Goal: Information Seeking & Learning: Learn about a topic

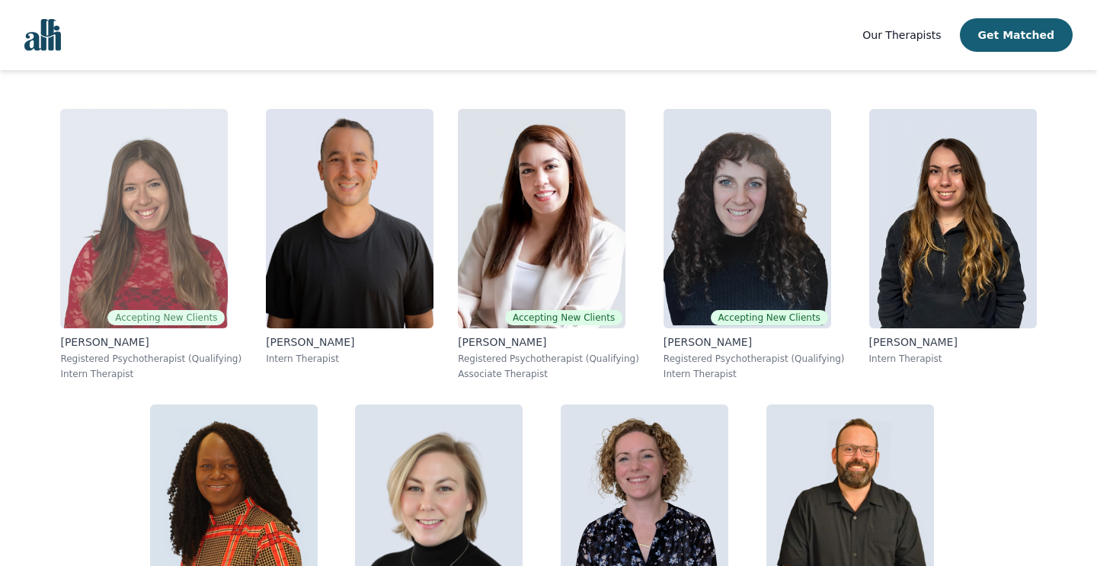
scroll to position [290, 0]
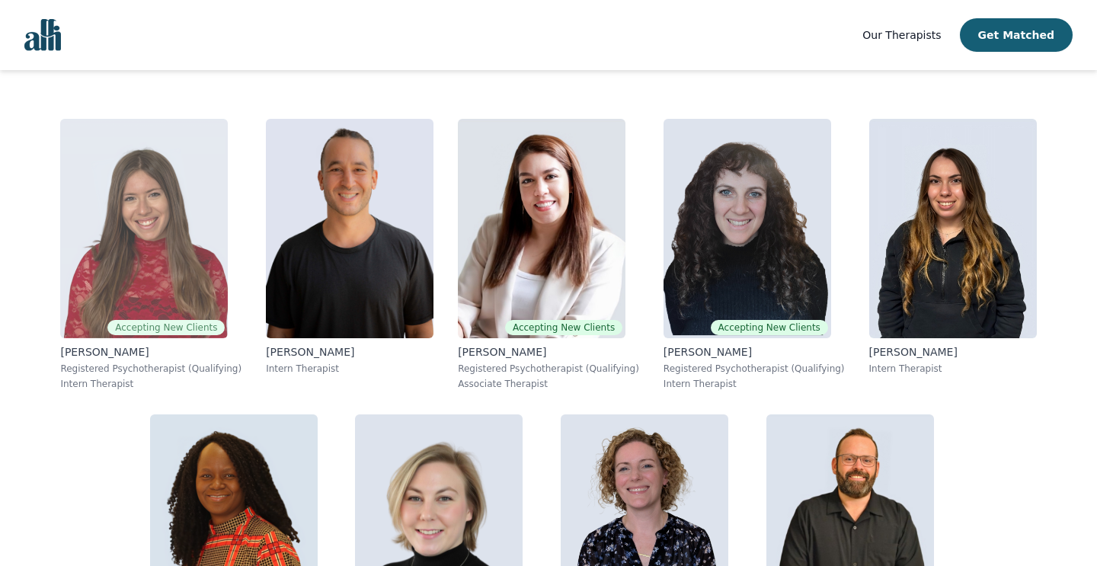
click at [131, 245] on img at bounding box center [144, 228] width 168 height 219
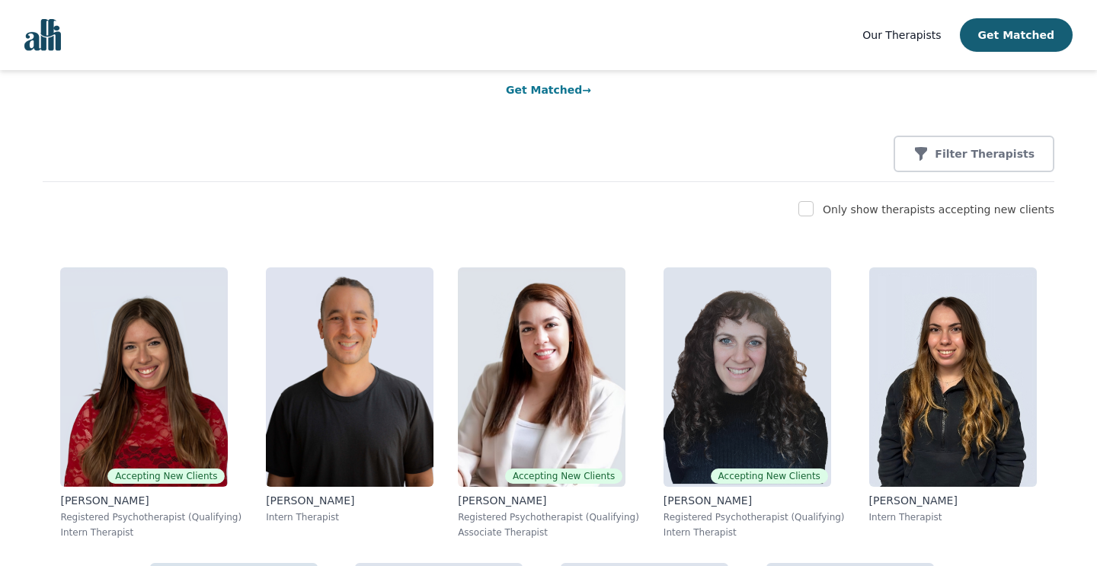
scroll to position [210, 0]
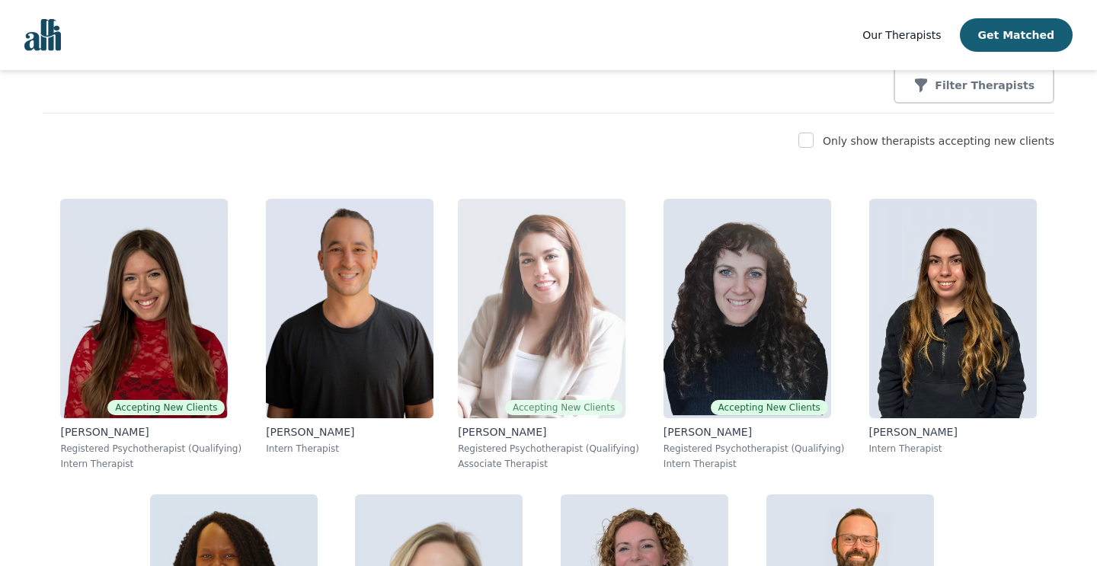
click at [507, 334] on img at bounding box center [542, 308] width 168 height 219
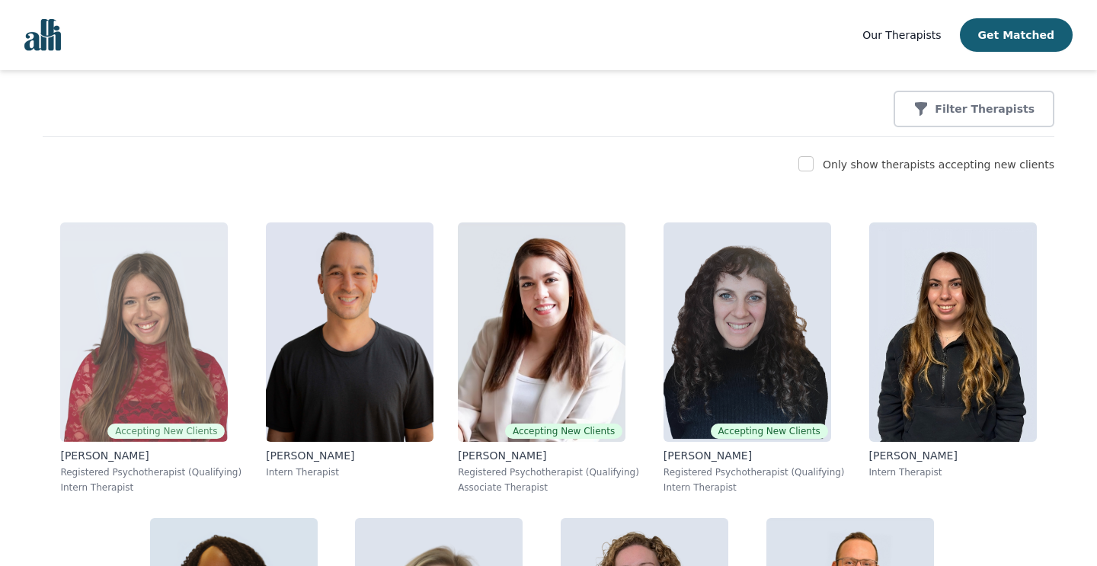
click at [177, 309] on img at bounding box center [144, 331] width 168 height 219
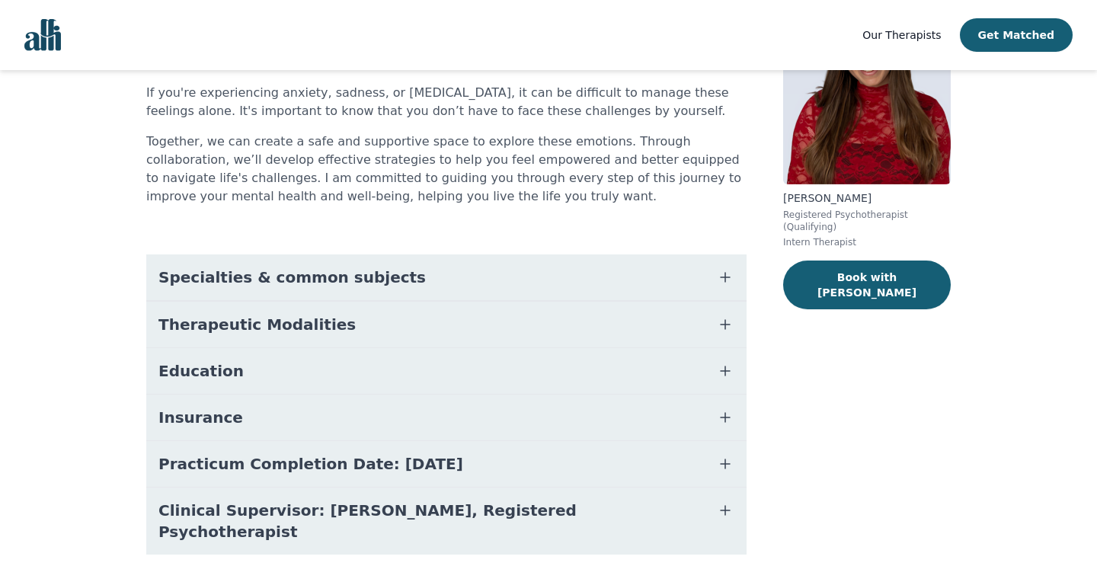
scroll to position [162, 0]
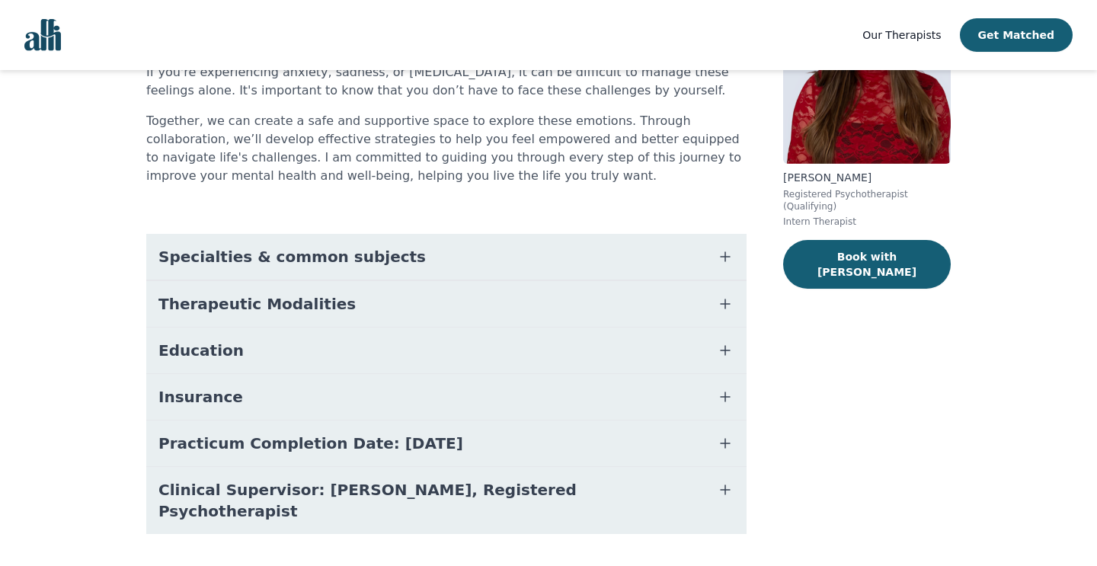
click at [203, 309] on span "Therapeutic Modalities" at bounding box center [256, 303] width 197 height 21
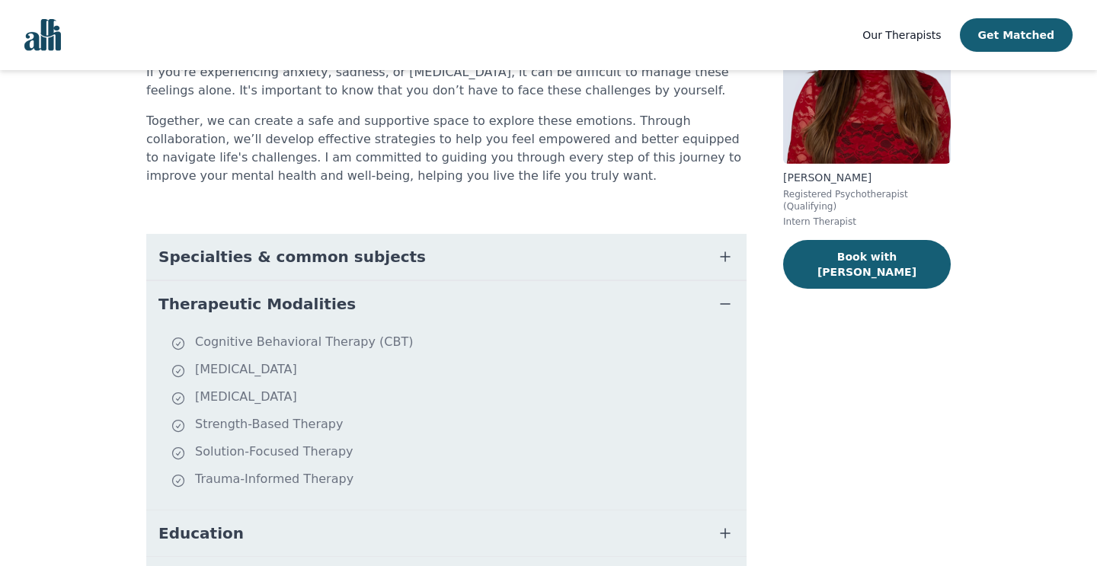
click at [203, 309] on span "Therapeutic Modalities" at bounding box center [256, 303] width 197 height 21
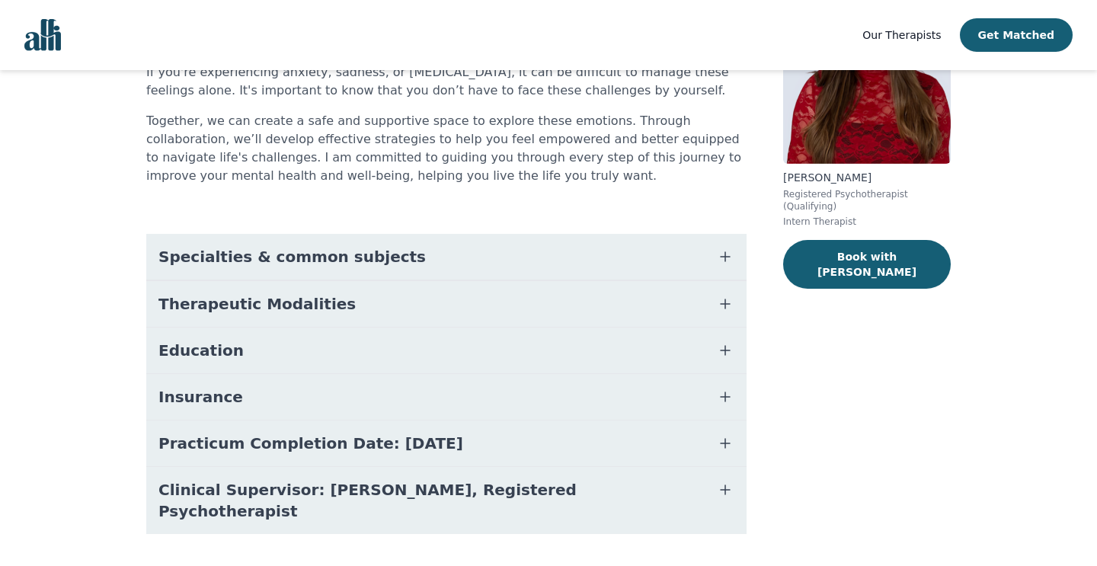
click at [233, 263] on span "Specialties & common subjects" at bounding box center [291, 256] width 267 height 21
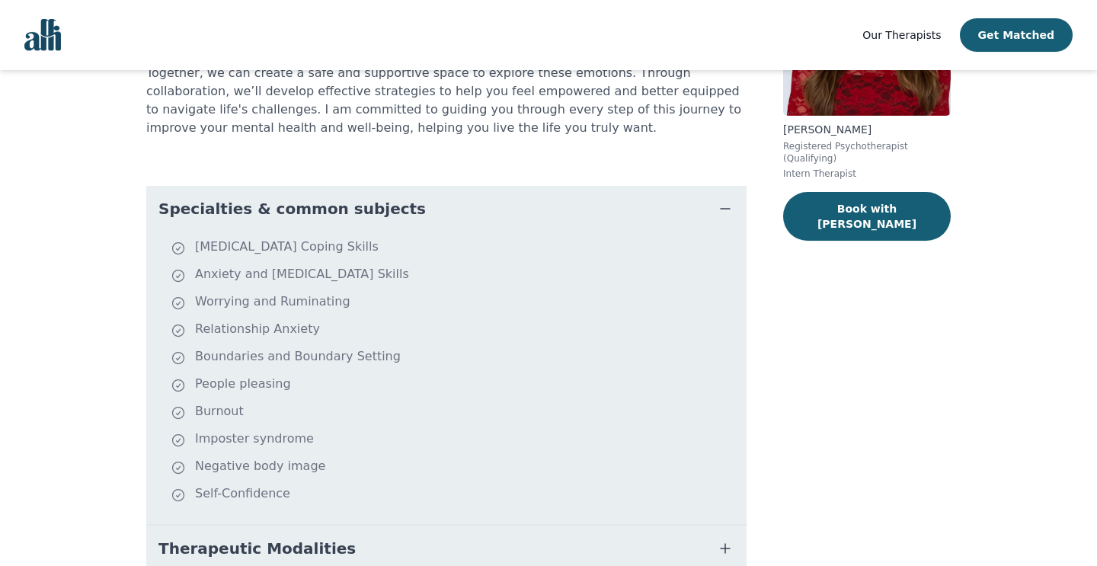
click at [259, 222] on button "Specialties & common subjects" at bounding box center [446, 209] width 600 height 46
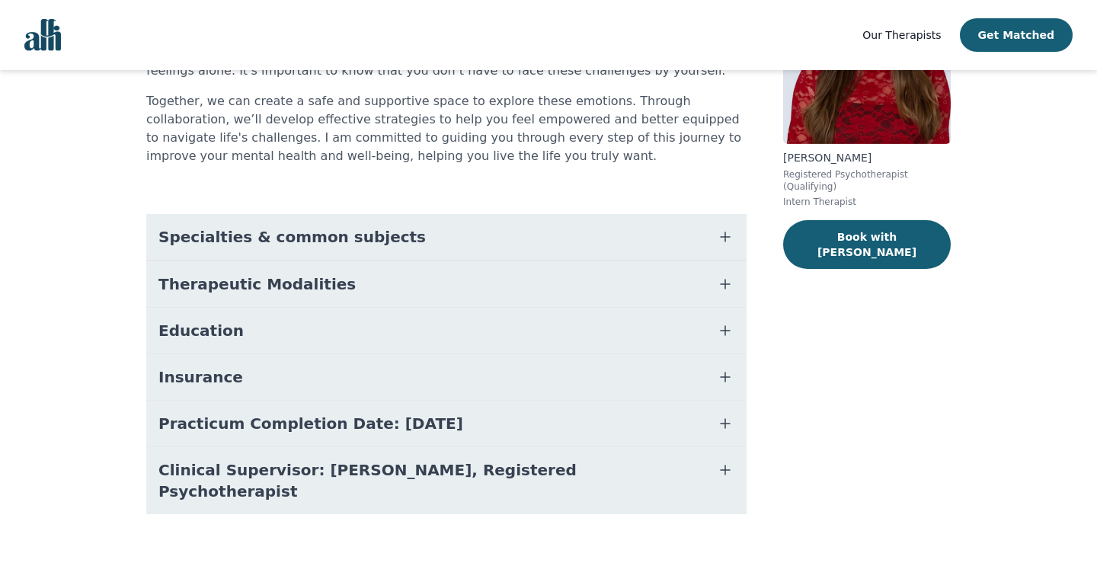
click at [218, 373] on span "Insurance" at bounding box center [200, 376] width 85 height 21
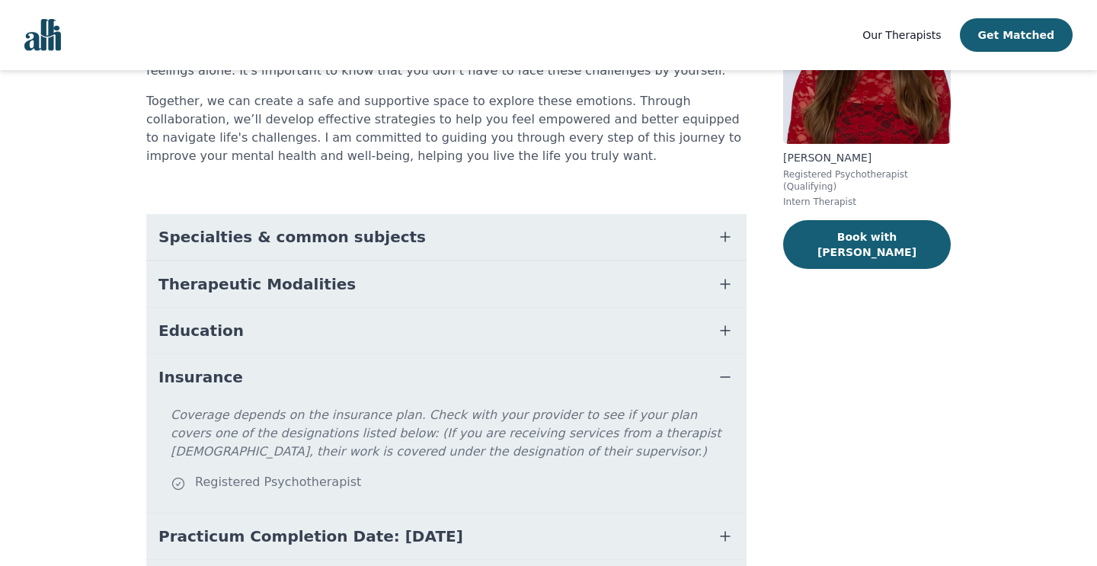
click at [218, 373] on span "Insurance" at bounding box center [200, 376] width 85 height 21
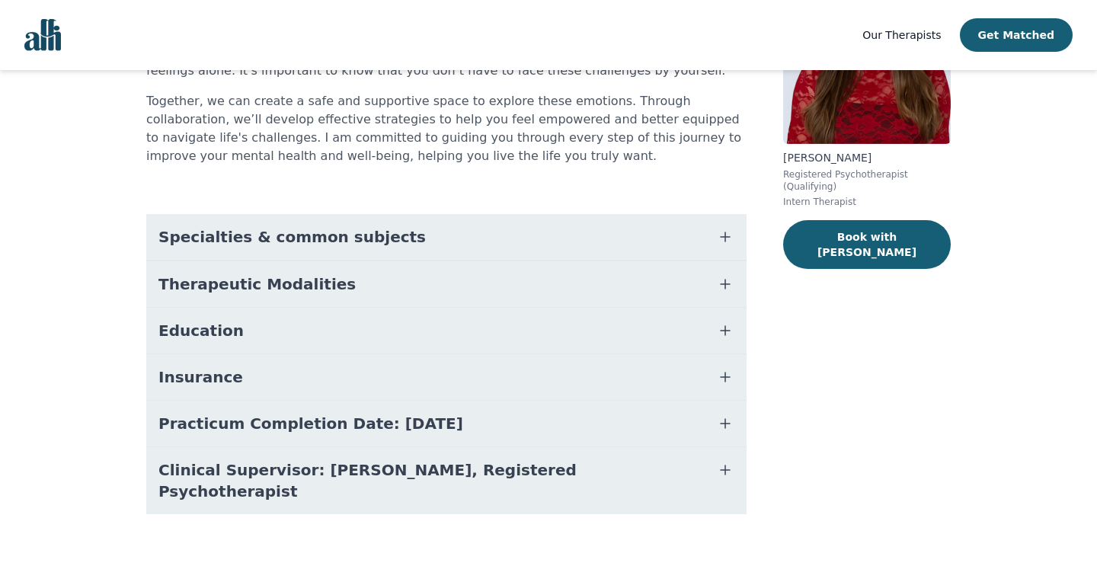
click at [216, 436] on button "Practicum Completion Date: [DATE]" at bounding box center [446, 424] width 600 height 46
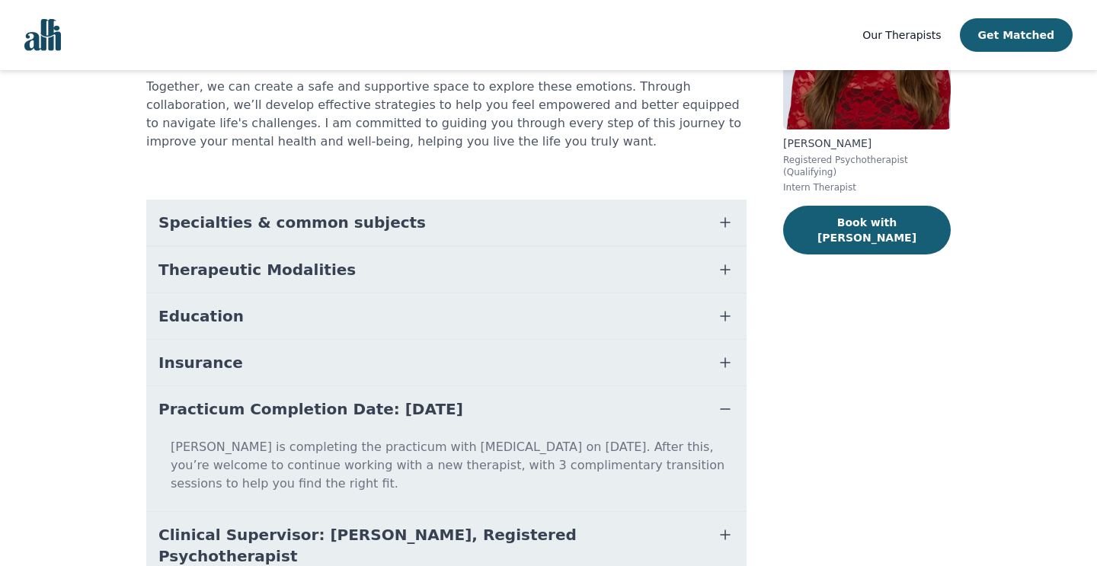
scroll to position [197, 0]
click at [227, 412] on span "Practicum Completion Date: [DATE]" at bounding box center [310, 408] width 305 height 21
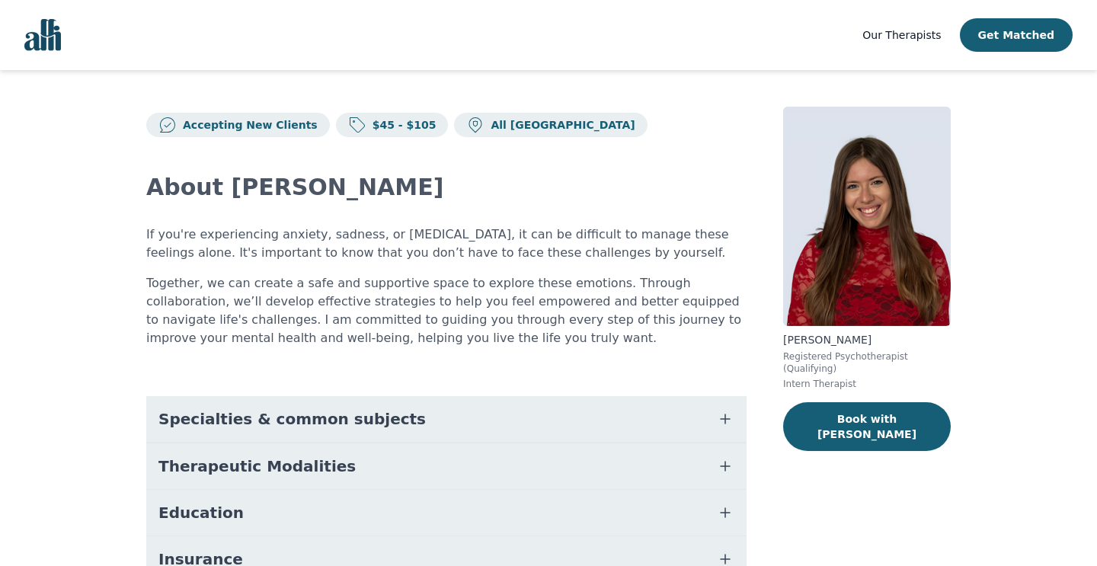
scroll to position [0, 0]
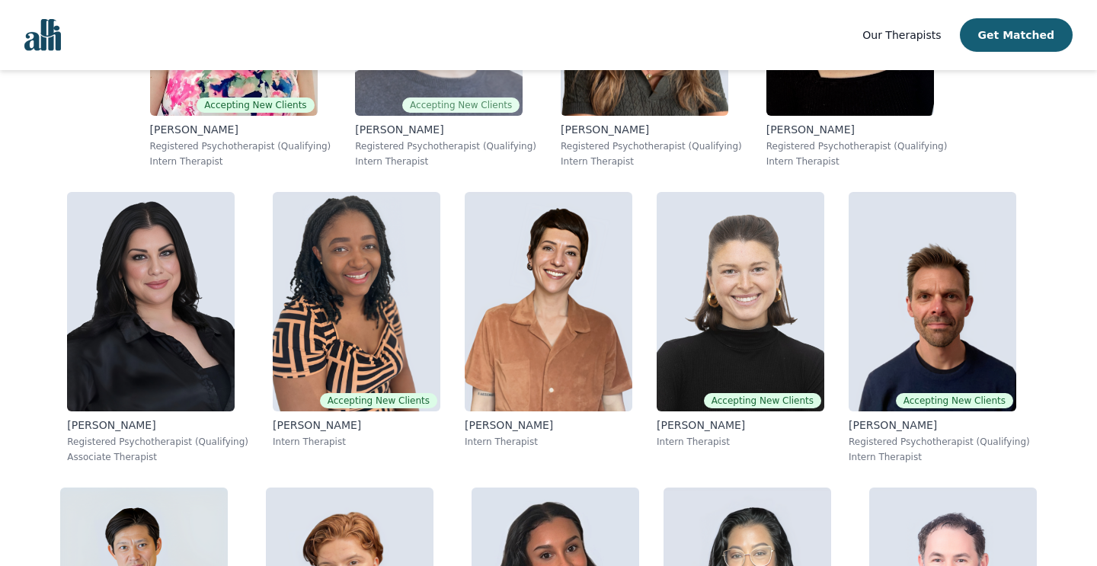
scroll to position [2016, 0]
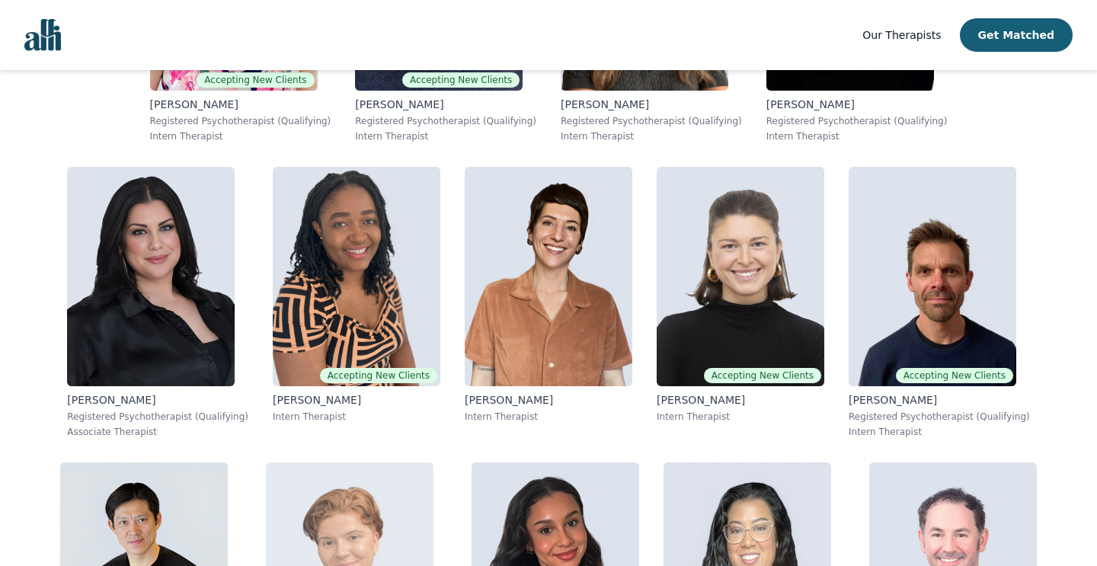
click at [433, 462] on img at bounding box center [350, 571] width 168 height 219
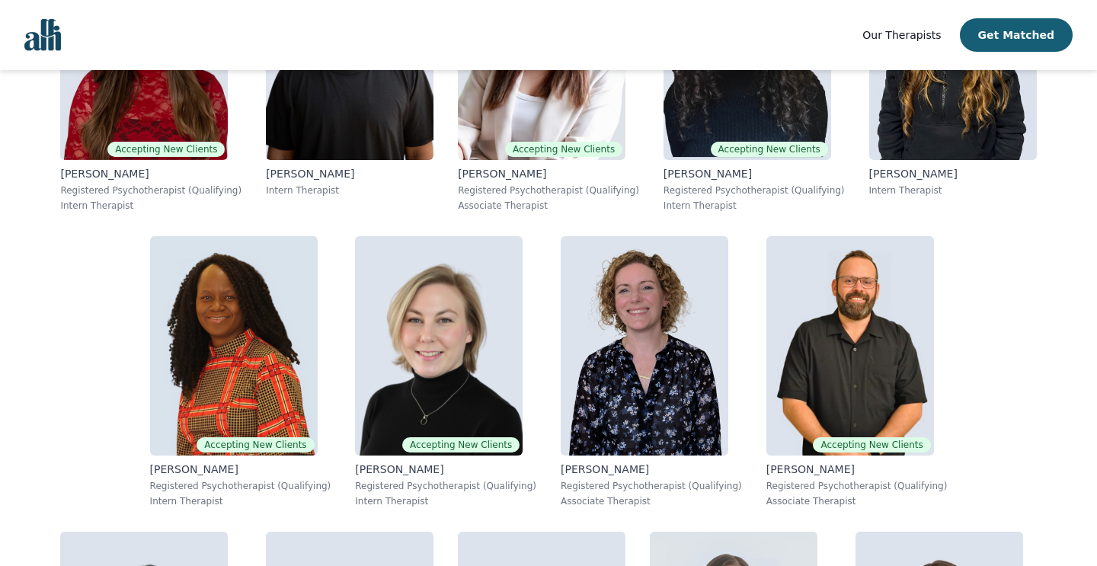
scroll to position [428, 0]
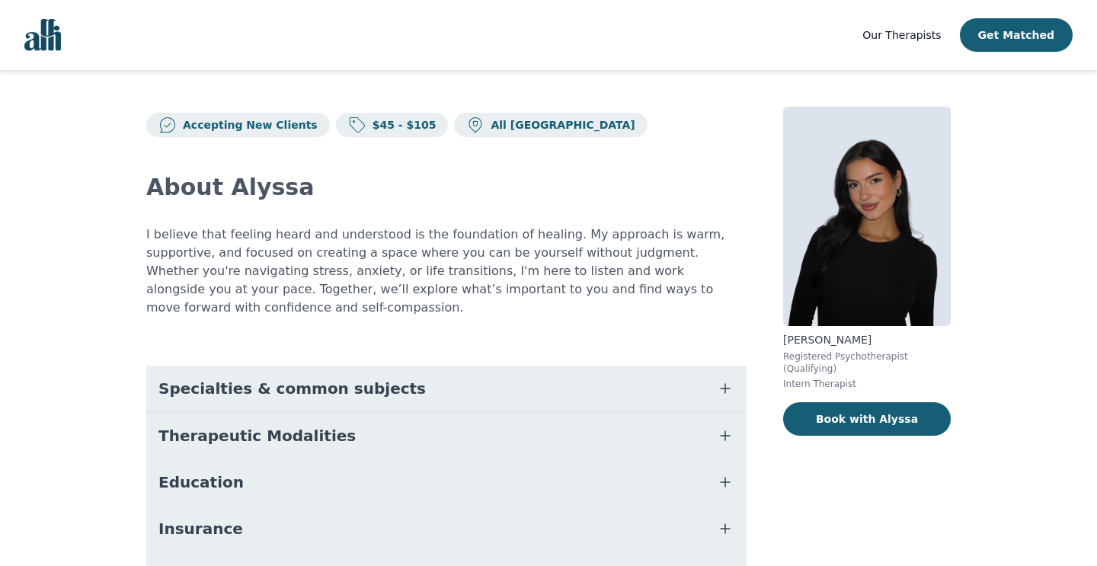
click at [504, 416] on button "Therapeutic Modalities" at bounding box center [446, 436] width 600 height 46
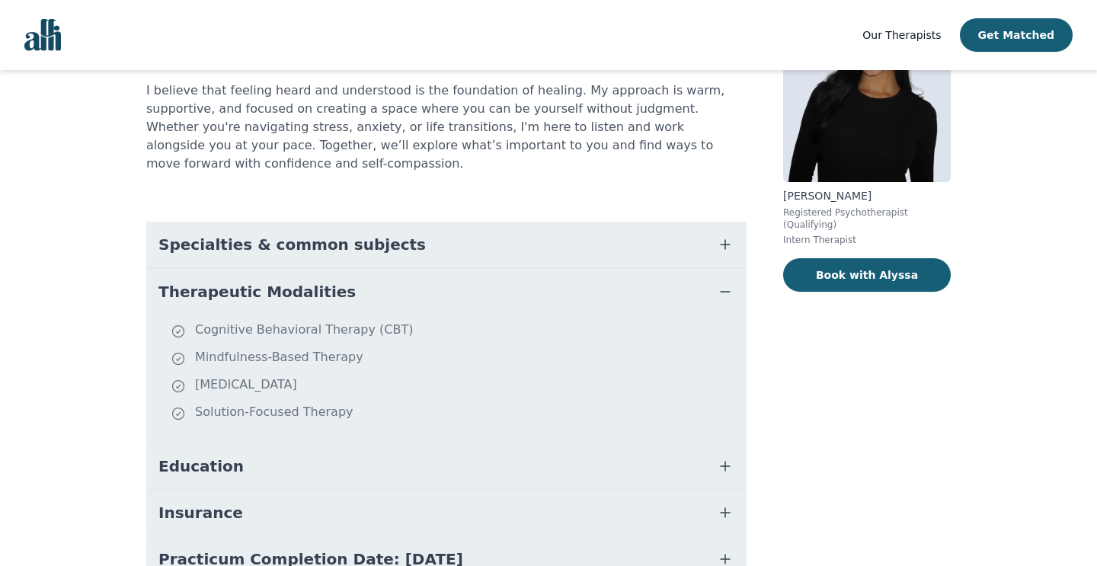
scroll to position [123, 0]
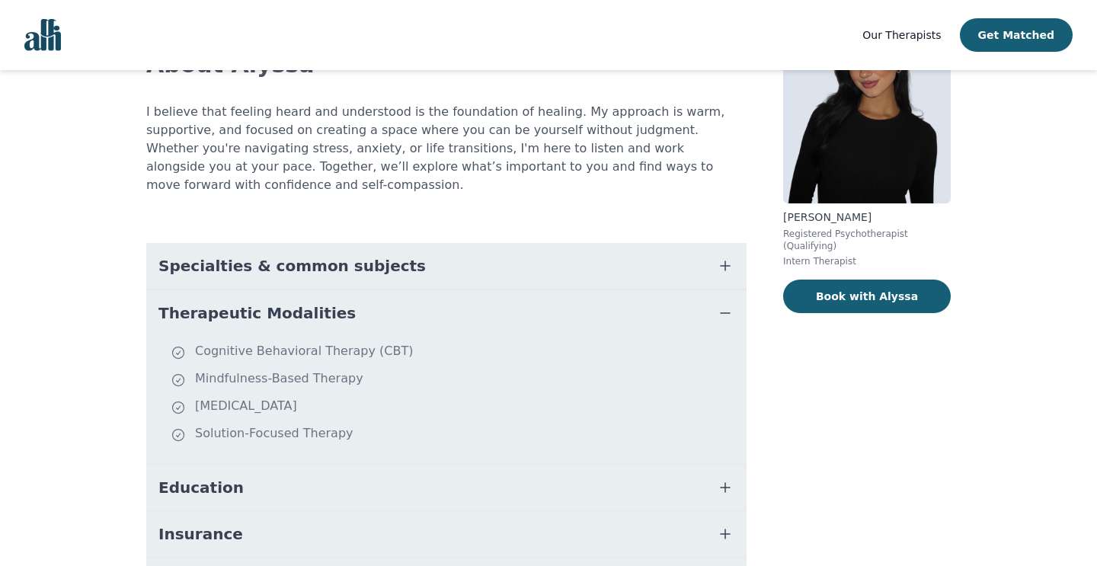
click at [526, 303] on button "Therapeutic Modalities" at bounding box center [446, 313] width 600 height 46
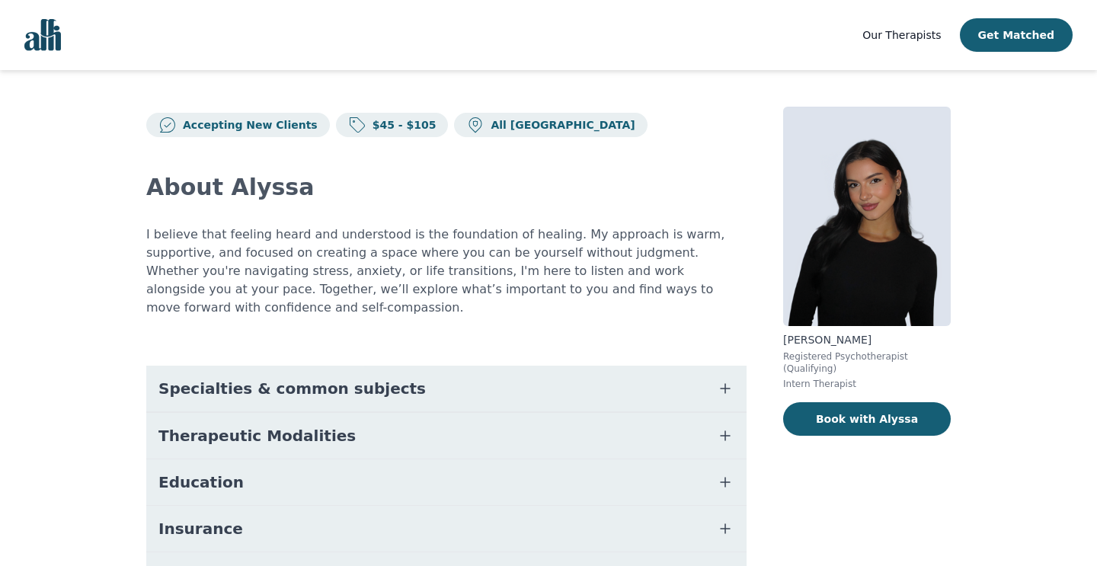
scroll to position [0, 0]
